Goal: Check status: Check status

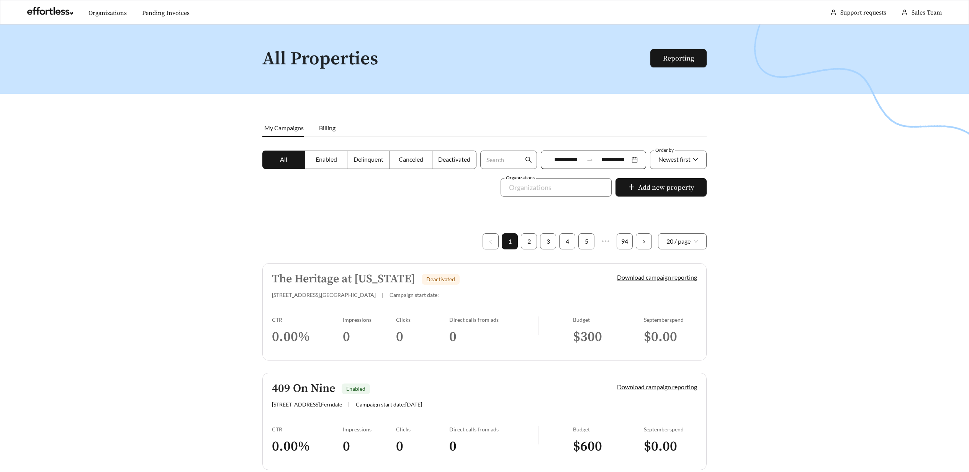
click at [733, 325] on div at bounding box center [484, 261] width 969 height 472
drag, startPoint x: 760, startPoint y: 322, endPoint x: 624, endPoint y: 214, distance: 174.4
click at [761, 323] on div at bounding box center [484, 261] width 969 height 472
click at [181, 15] on link "Pending Invoices" at bounding box center [165, 13] width 47 height 8
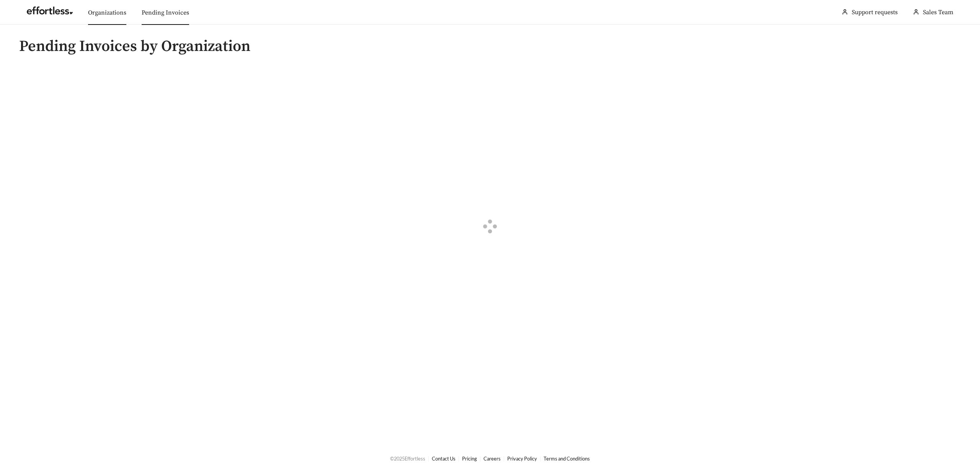
click at [109, 16] on link "Organizations" at bounding box center [107, 13] width 38 height 8
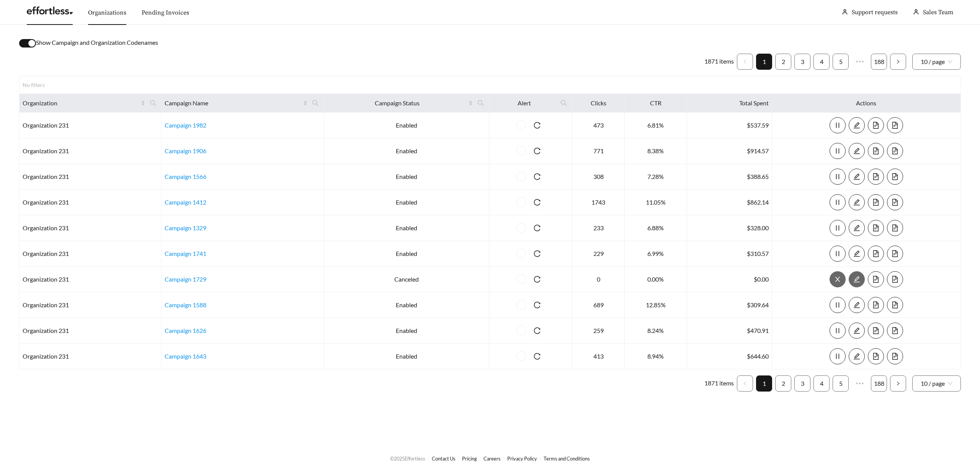
click at [44, 15] on link at bounding box center [50, 13] width 46 height 8
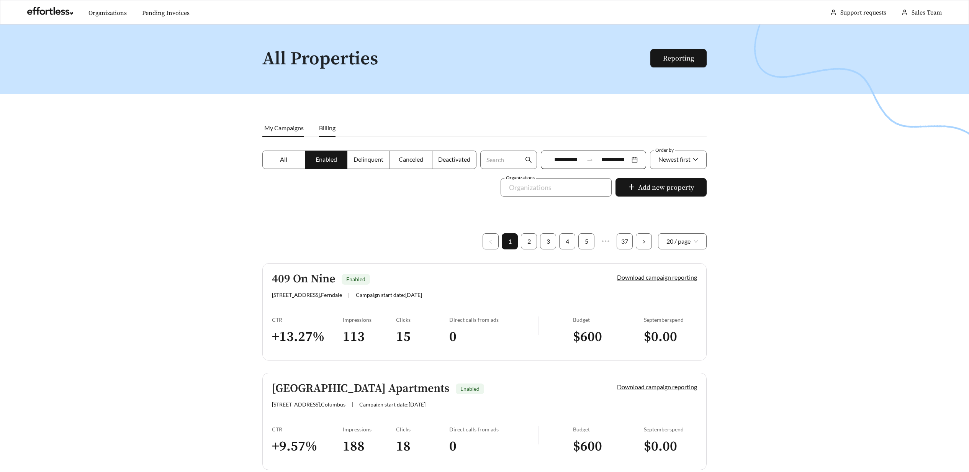
click at [327, 129] on span "Billing" at bounding box center [327, 127] width 16 height 7
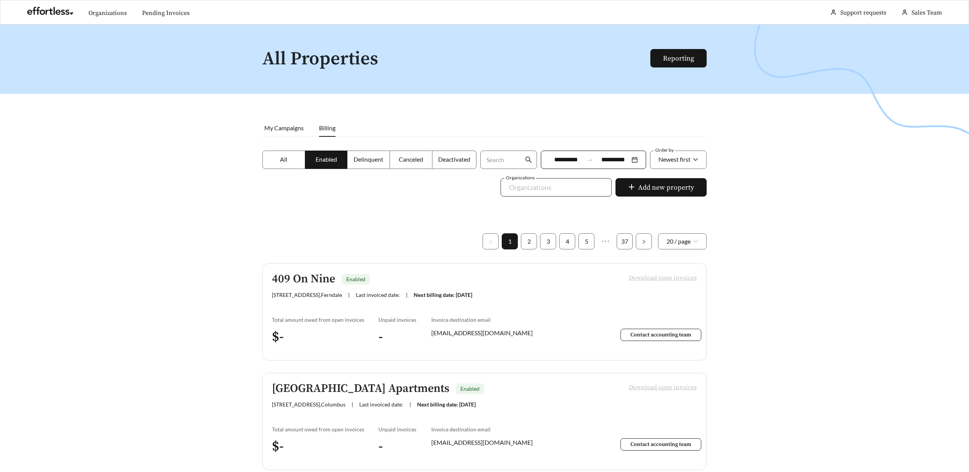
click at [541, 188] on div at bounding box center [550, 187] width 93 height 12
type input "*******"
click at [284, 155] on span "All" at bounding box center [283, 158] width 7 height 7
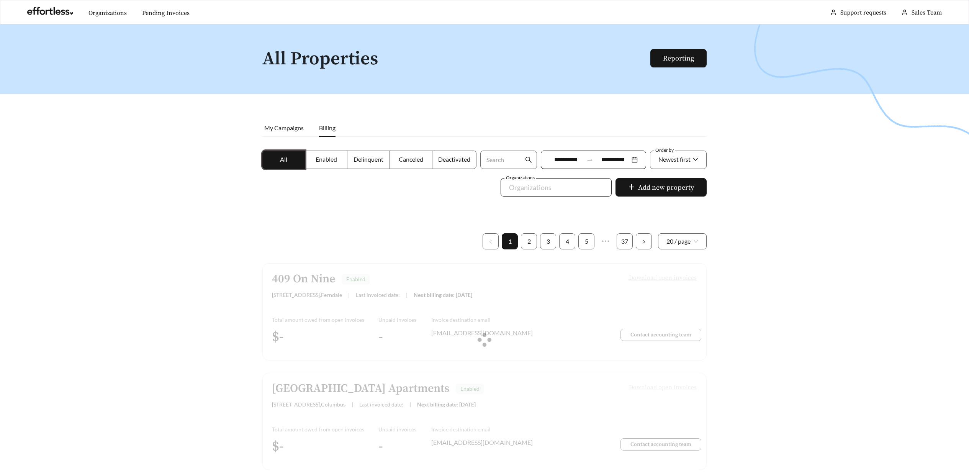
click at [565, 189] on div at bounding box center [550, 187] width 93 height 12
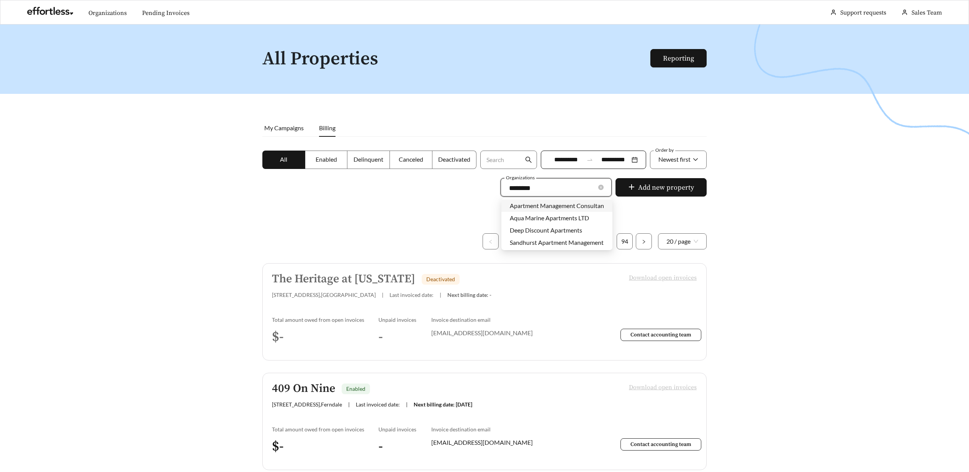
type input "*********"
click at [552, 204] on span "Apartment Management Consultants" at bounding box center [559, 205] width 99 height 7
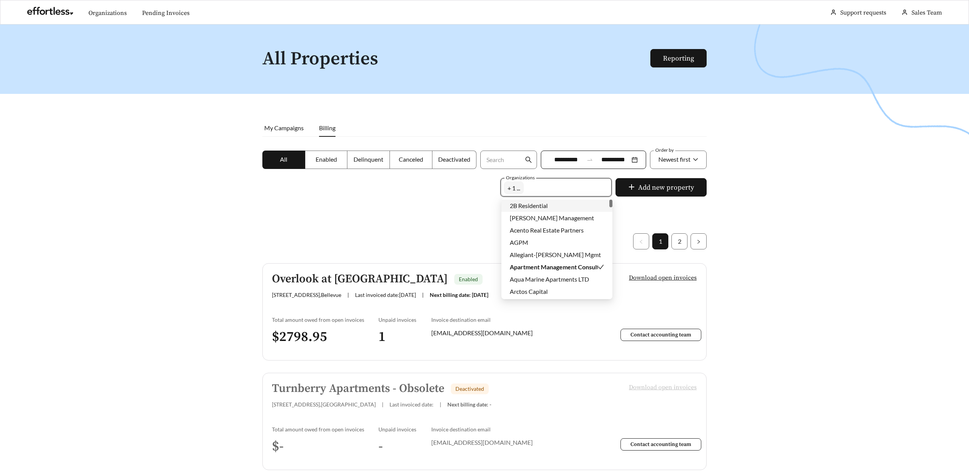
click at [923, 300] on div at bounding box center [484, 261] width 969 height 472
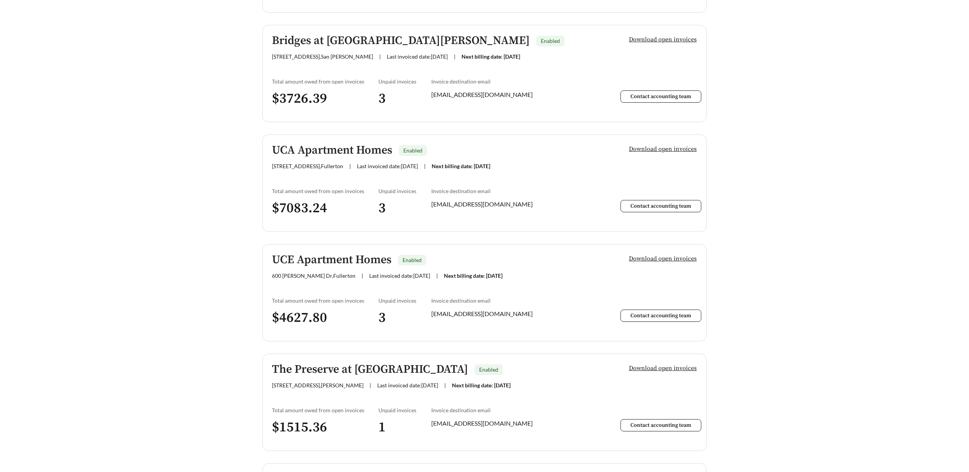
scroll to position [2039, 0]
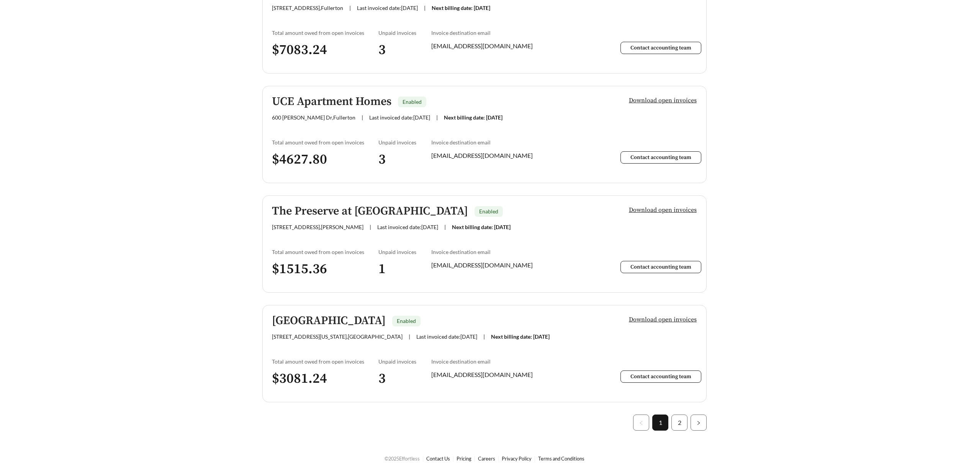
click at [345, 321] on h5 "[GEOGRAPHIC_DATA]" at bounding box center [329, 320] width 114 height 13
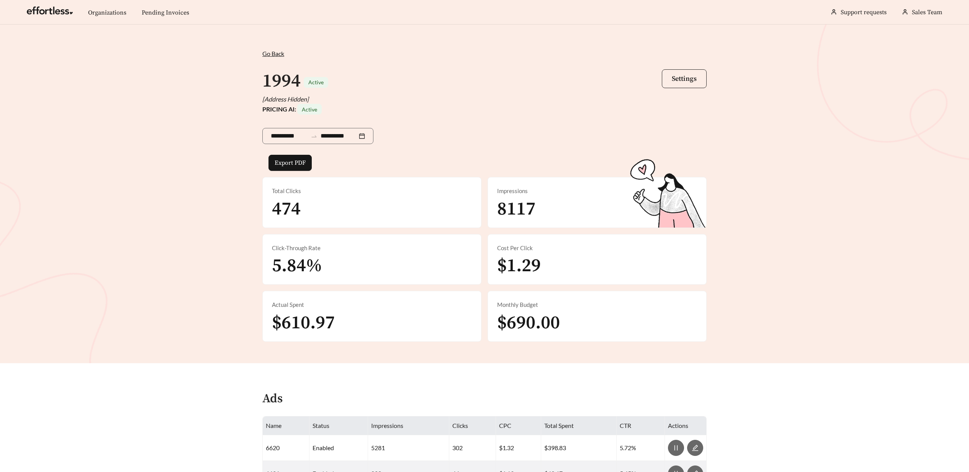
click at [688, 79] on span "Settings" at bounding box center [683, 78] width 25 height 9
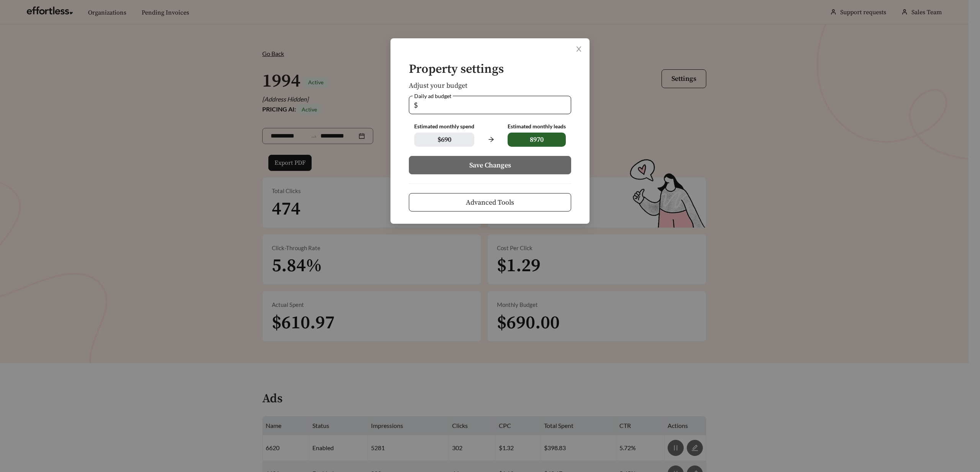
click at [538, 201] on button "Advanced Tools" at bounding box center [490, 202] width 162 height 18
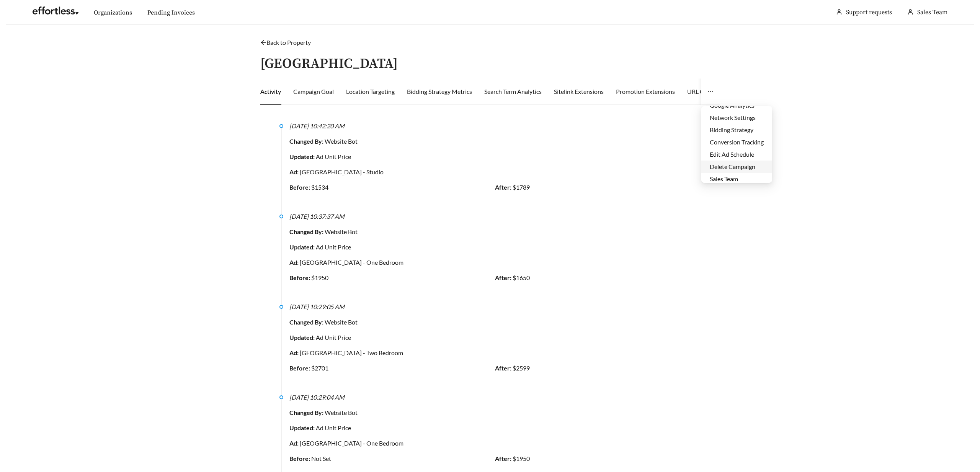
scroll to position [25, 0]
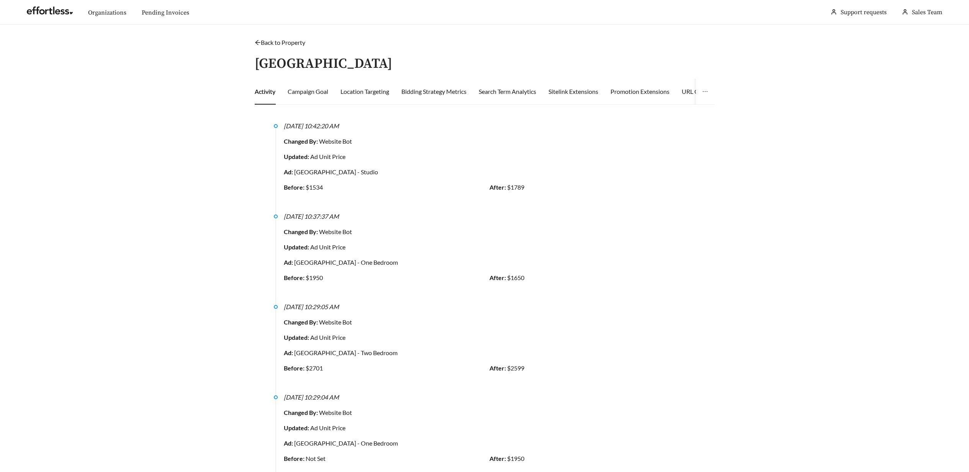
click at [697, 94] on button "button" at bounding box center [705, 91] width 18 height 26
click at [719, 176] on li "Sales Team" at bounding box center [731, 175] width 71 height 12
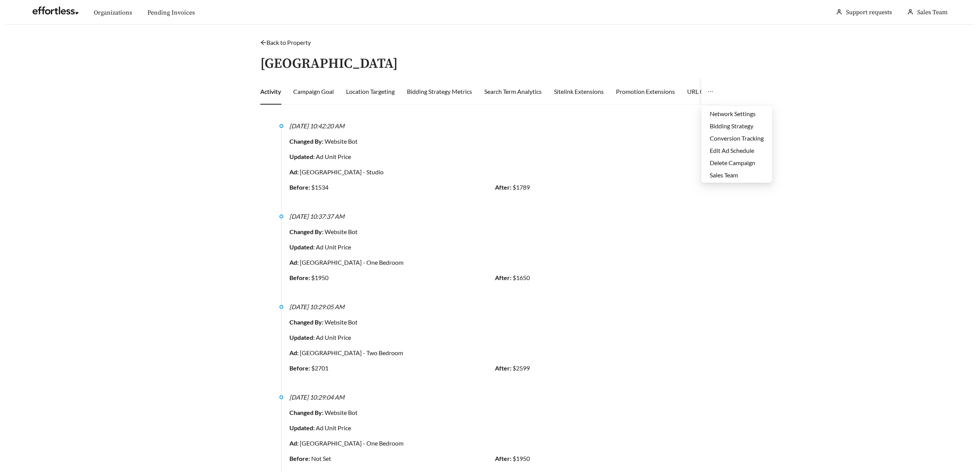
scroll to position [12, 0]
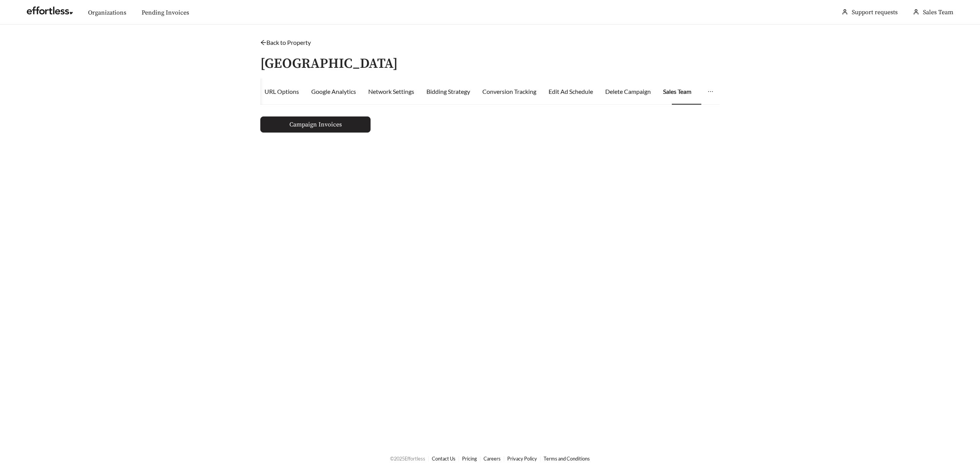
click at [345, 124] on link "Campaign Invoices" at bounding box center [315, 124] width 110 height 16
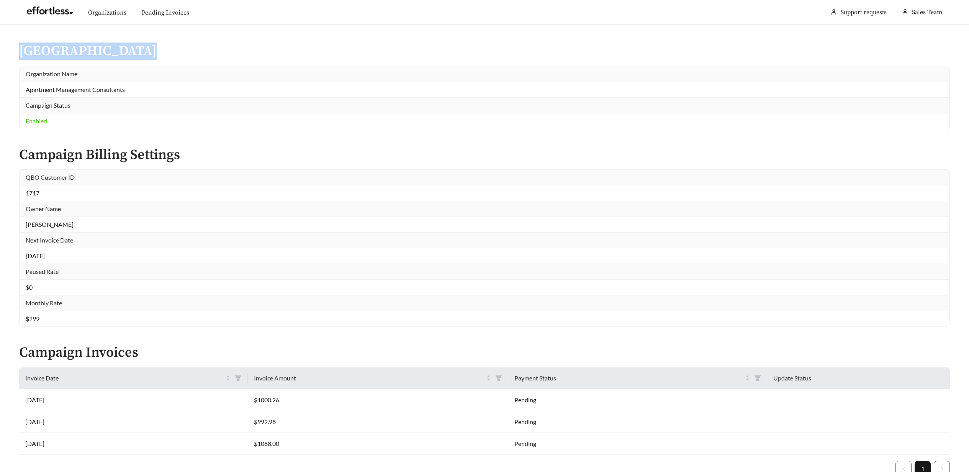
drag, startPoint x: 17, startPoint y: 58, endPoint x: 137, endPoint y: 51, distance: 120.8
click at [135, 50] on div "Metropolitan Park Organization Name Apartment Management Consultants Campaign S…" at bounding box center [484, 263] width 969 height 477
copy link "[GEOGRAPHIC_DATA]"
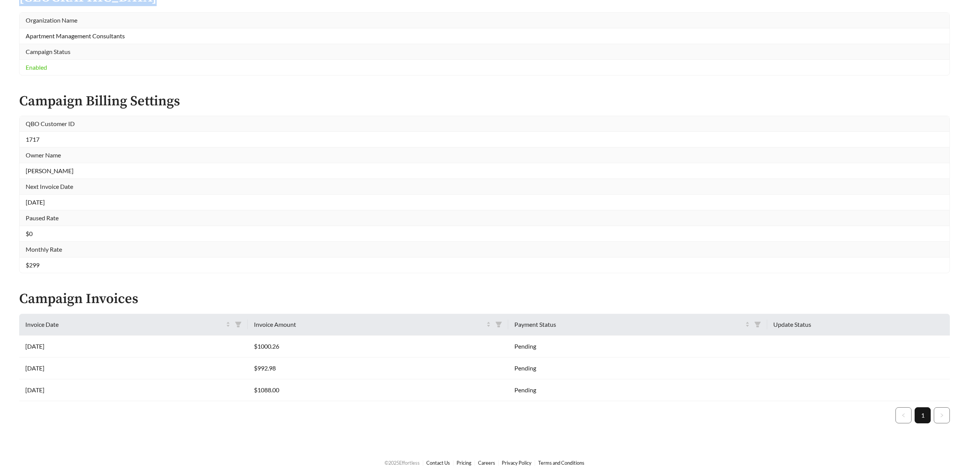
scroll to position [58, 0]
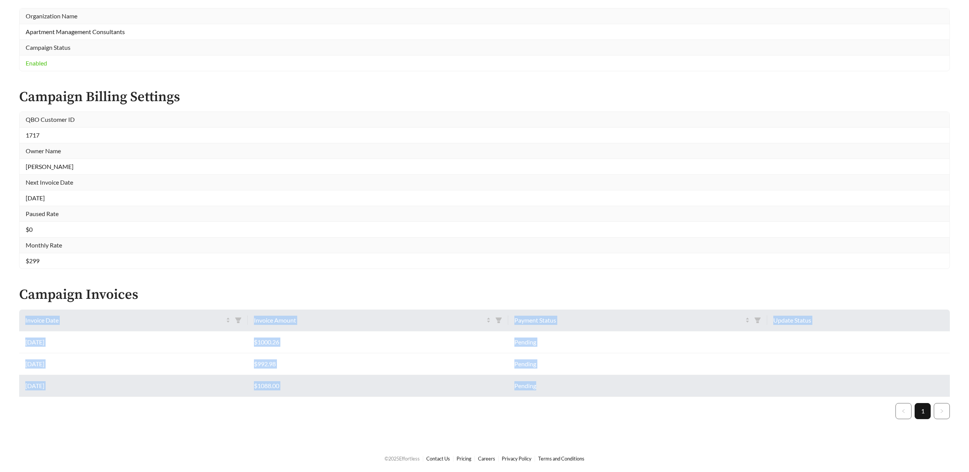
drag, startPoint x: 17, startPoint y: 339, endPoint x: 554, endPoint y: 391, distance: 539.2
click at [554, 391] on div "Metropolitan Park Organization Name Apartment Management Consultants Campaign S…" at bounding box center [484, 205] width 969 height 477
copy table "Invoice Date Invoice Amount Payment Status Update Status [DATE] $1000.26 Pendin…"
